Goal: Information Seeking & Learning: Learn about a topic

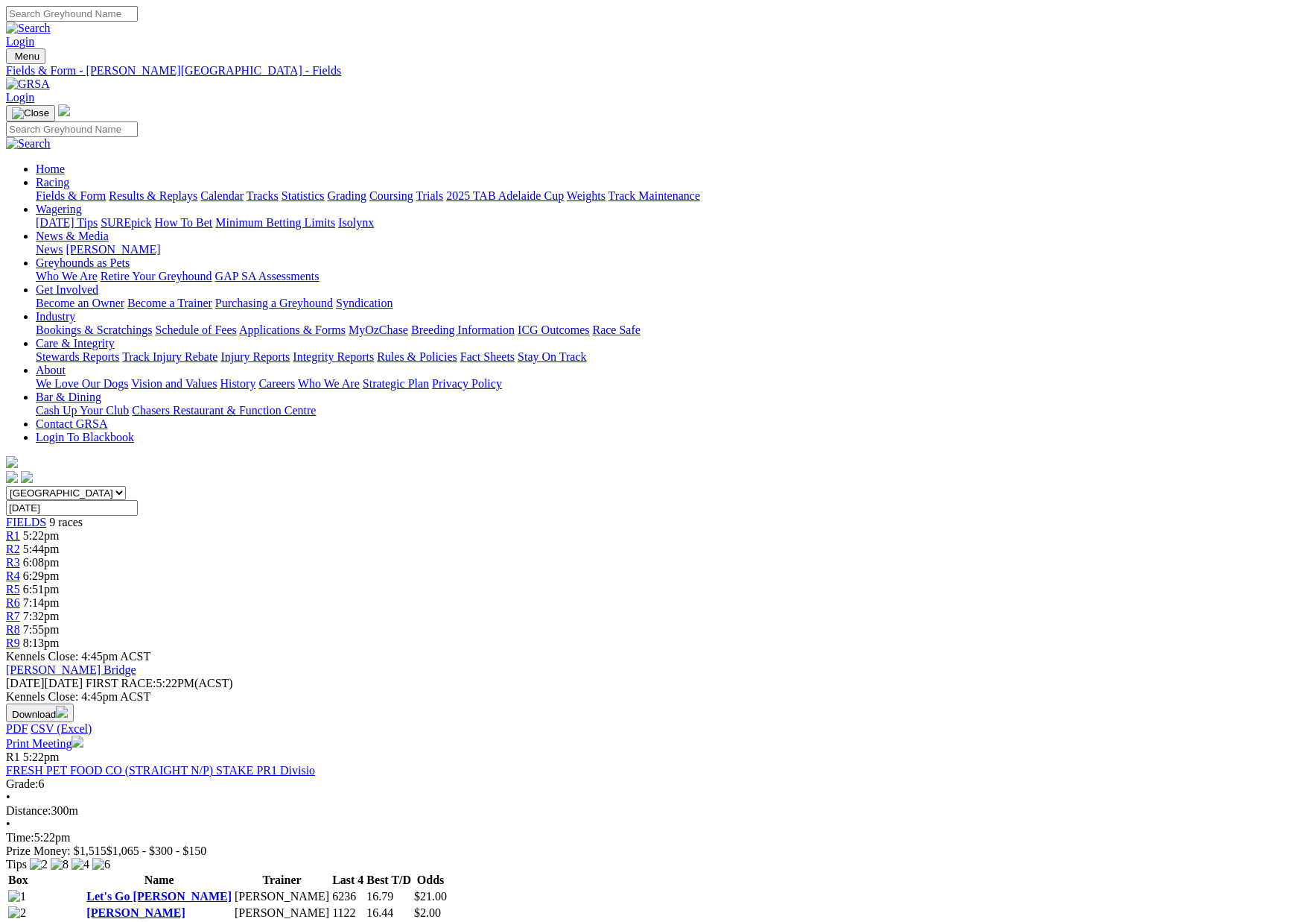
click at [197, 190] on link "Results & Replays" at bounding box center [153, 195] width 89 height 13
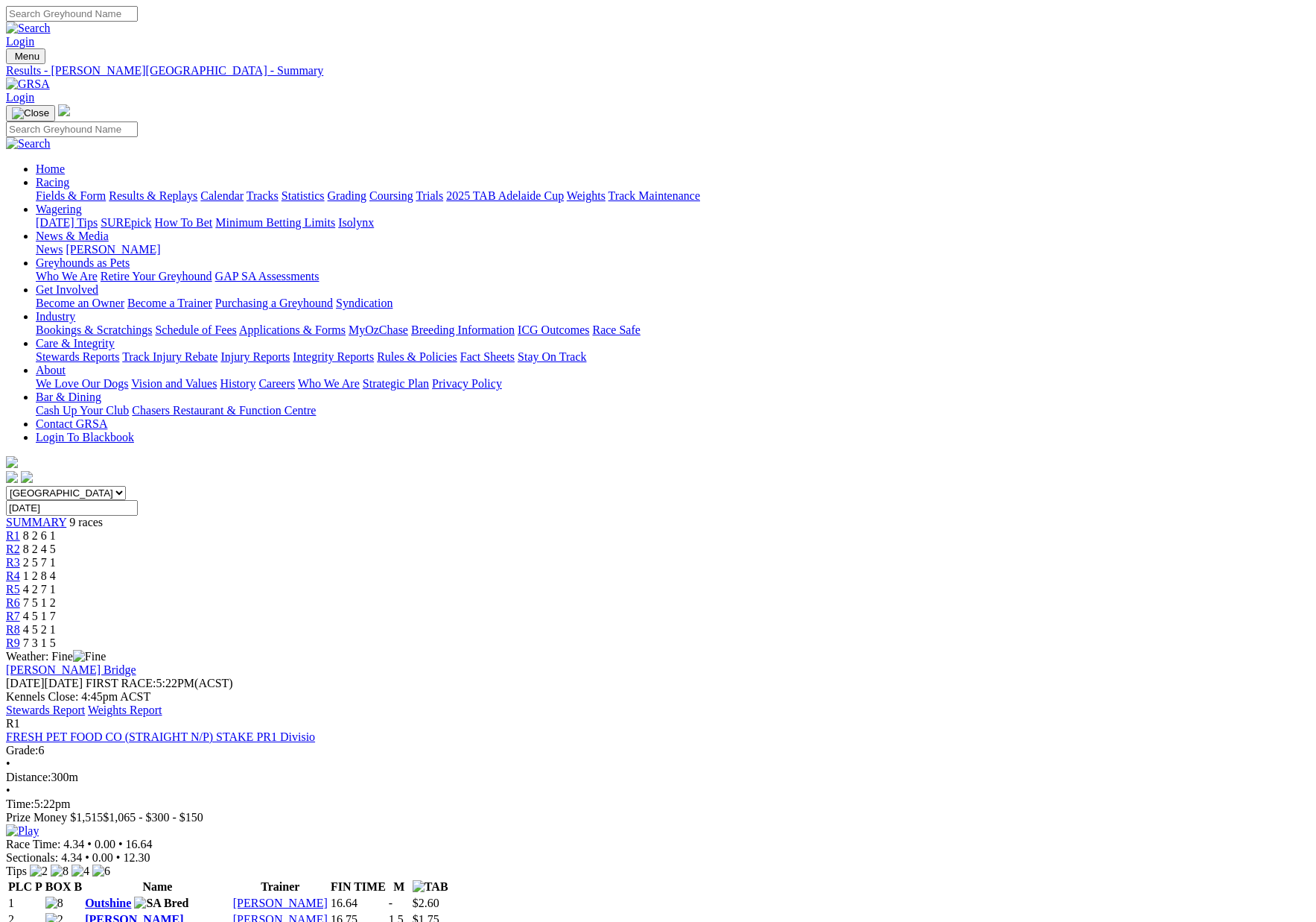
click at [85, 703] on link "Stewards Report" at bounding box center [45, 709] width 79 height 13
click at [106, 190] on link "Fields & Form" at bounding box center [71, 195] width 70 height 13
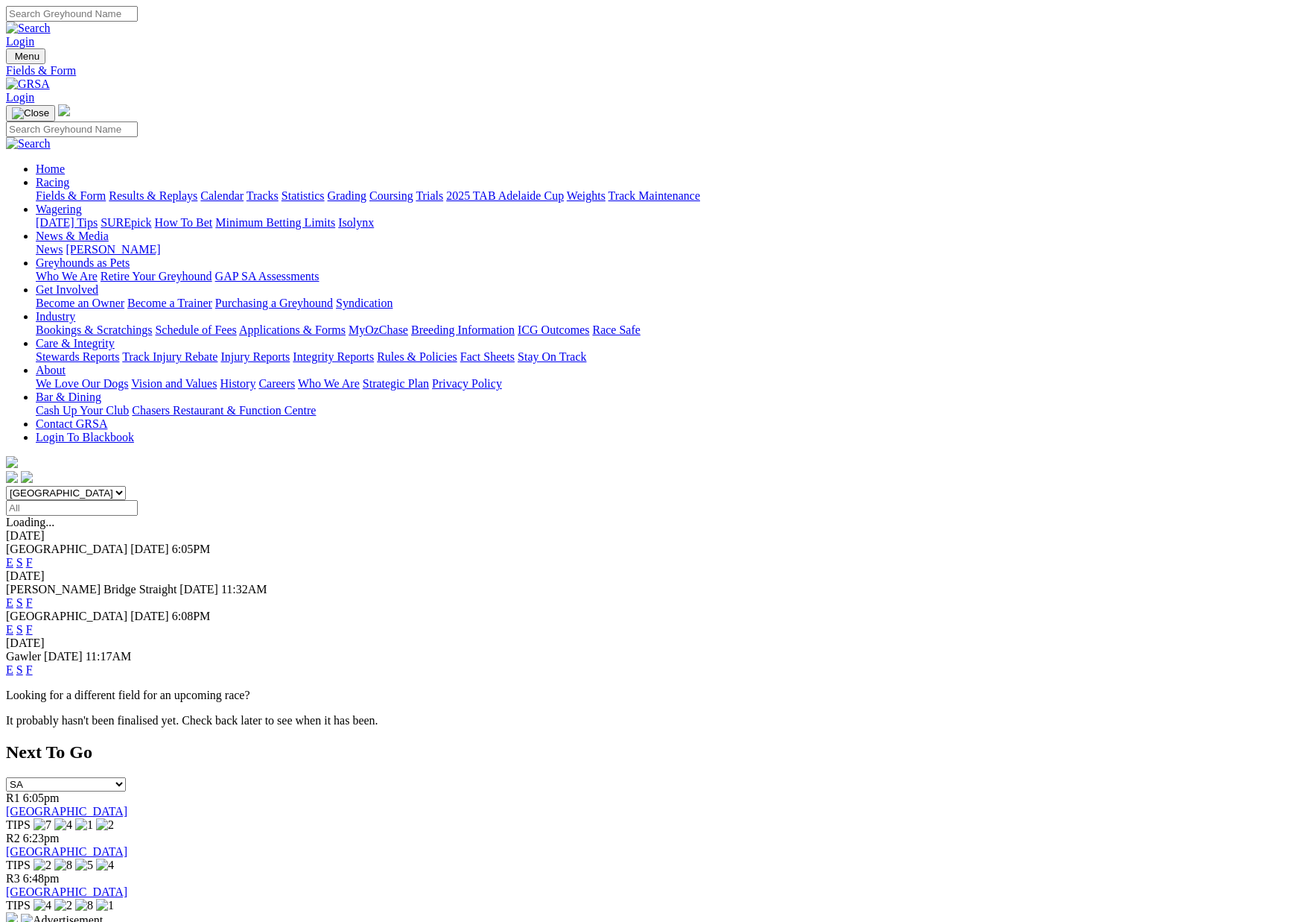
click at [32, 556] on link "F" at bounding box center [30, 562] width 7 height 13
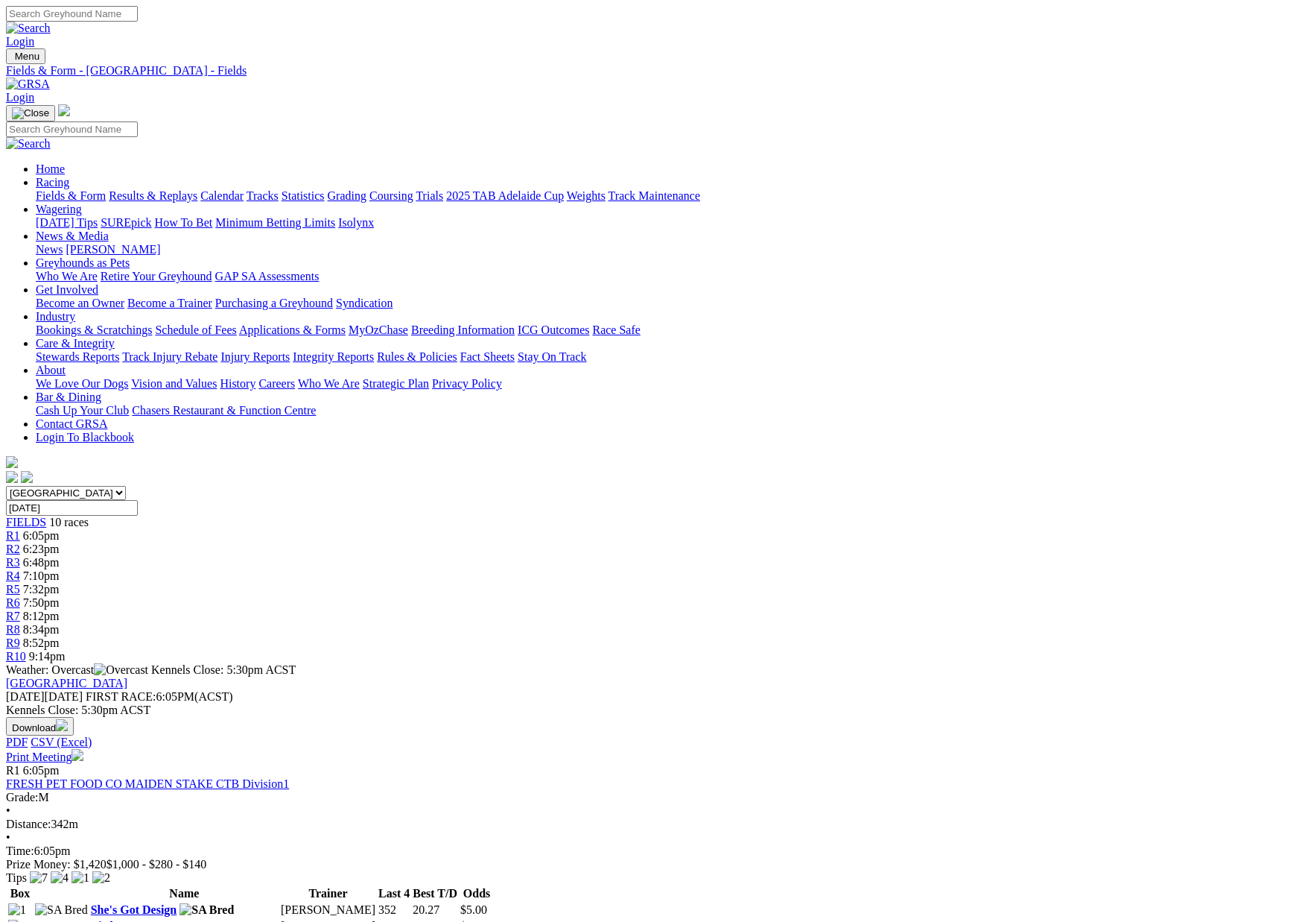
scroll to position [-4, 0]
